Goal: Find specific page/section: Find specific page/section

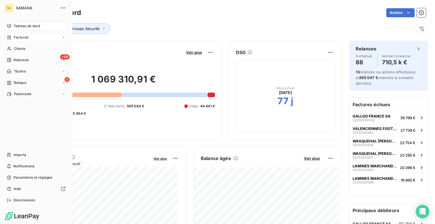
click at [29, 39] on div "Factures" at bounding box center [36, 37] width 63 height 9
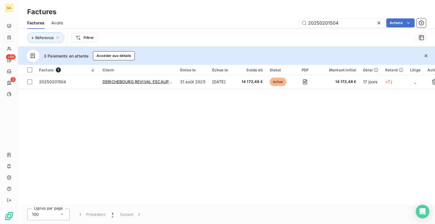
drag, startPoint x: 340, startPoint y: 23, endPoint x: 142, endPoint y: 22, distance: 198.7
click at [142, 22] on div "20250201504 Actions" at bounding box center [248, 22] width 357 height 9
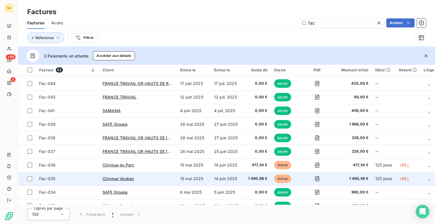
scroll to position [227, 0]
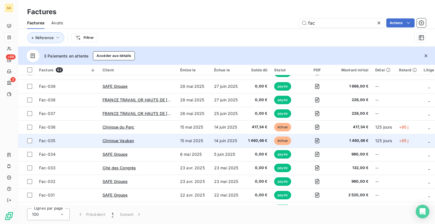
type input "fac"
